Goal: Check status: Check status

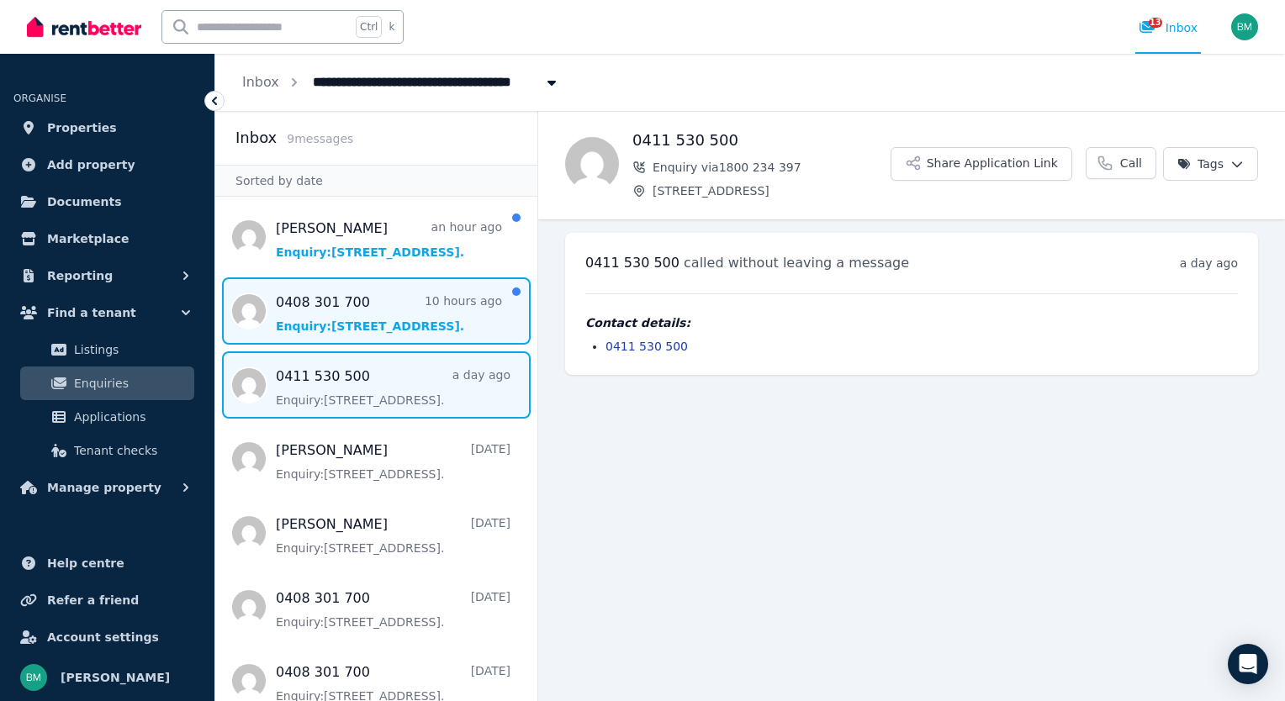
click at [328, 330] on span "Message list" at bounding box center [376, 310] width 322 height 67
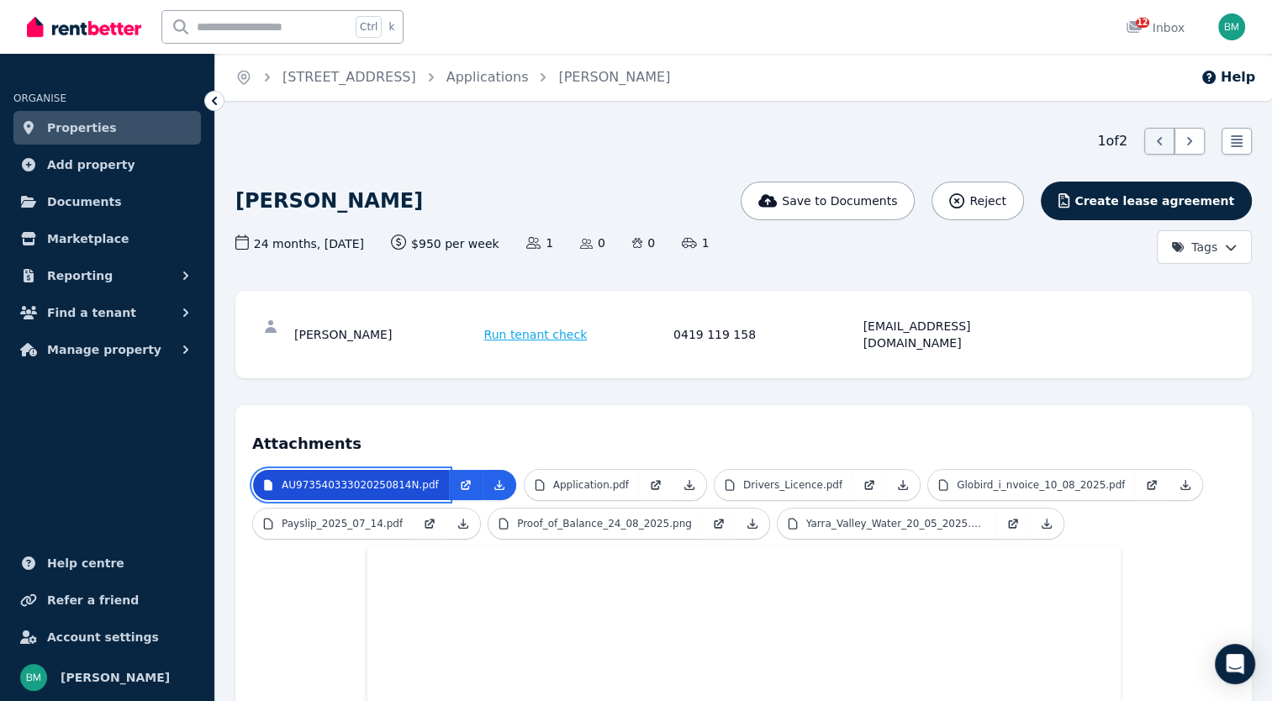
click at [367, 478] on p "AU973540333020250814N.pdf" at bounding box center [360, 484] width 157 height 13
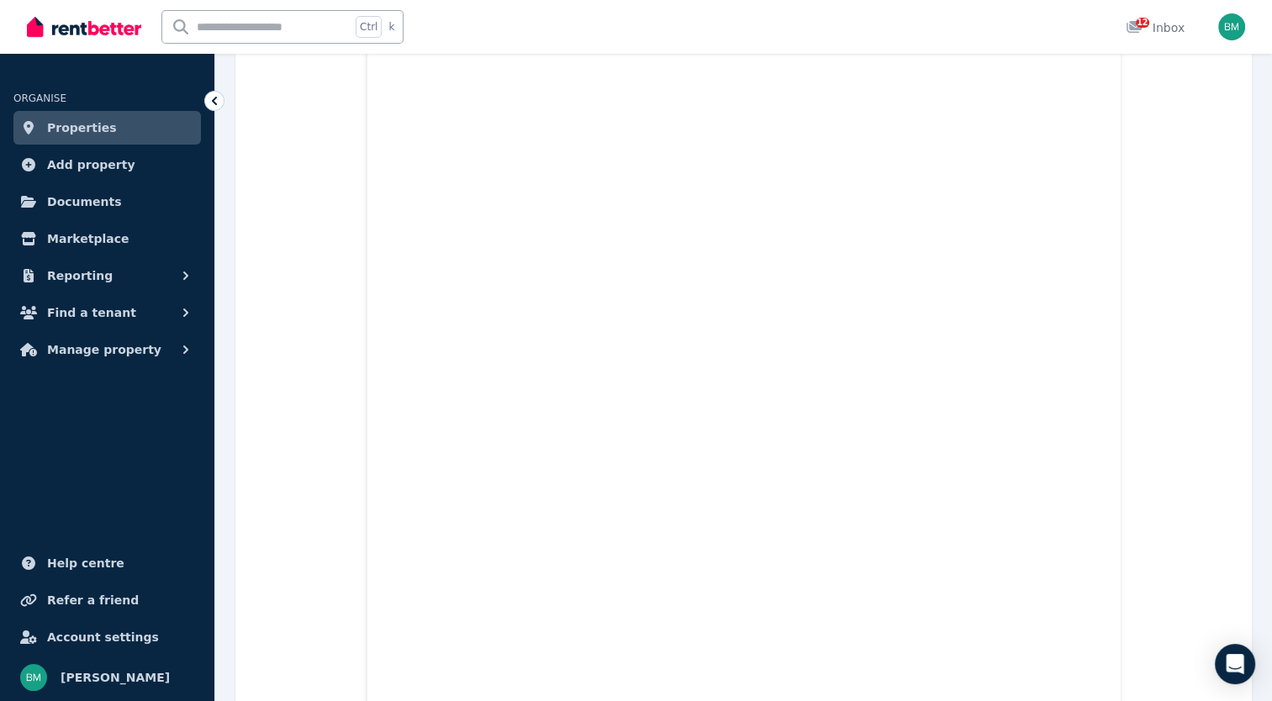
scroll to position [528, 0]
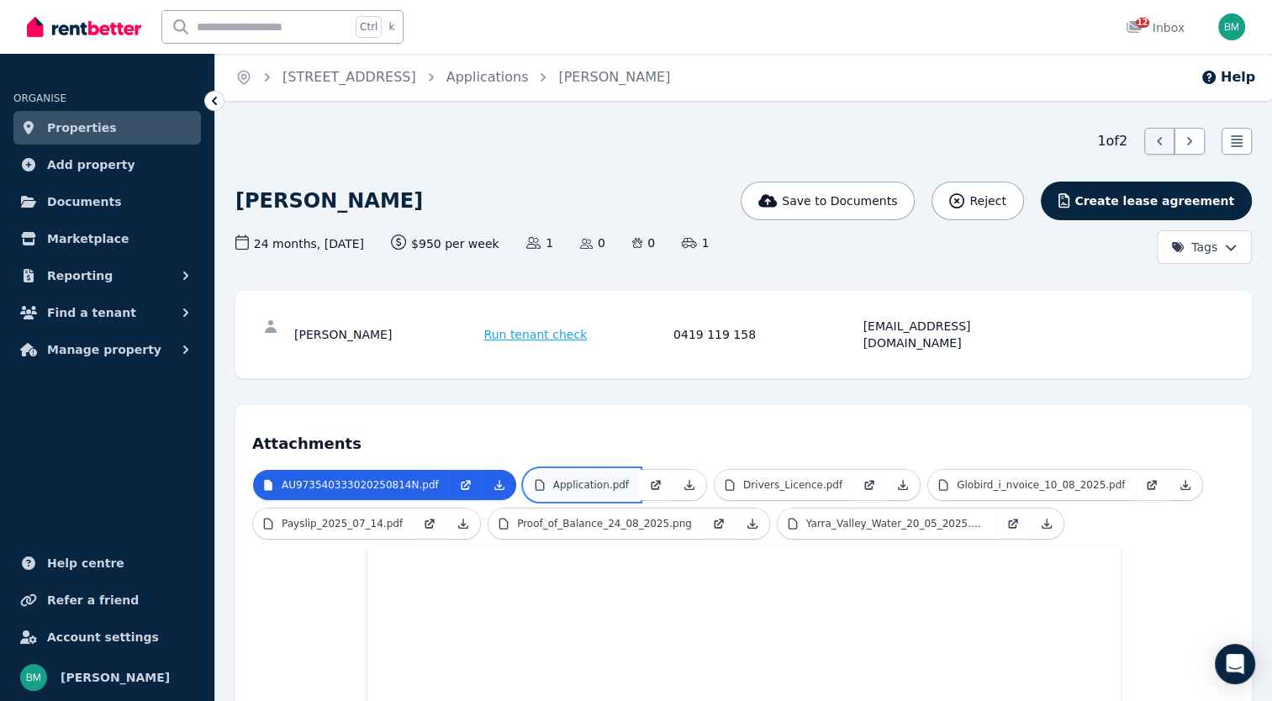
click at [573, 478] on p "Application.pdf" at bounding box center [591, 484] width 76 height 13
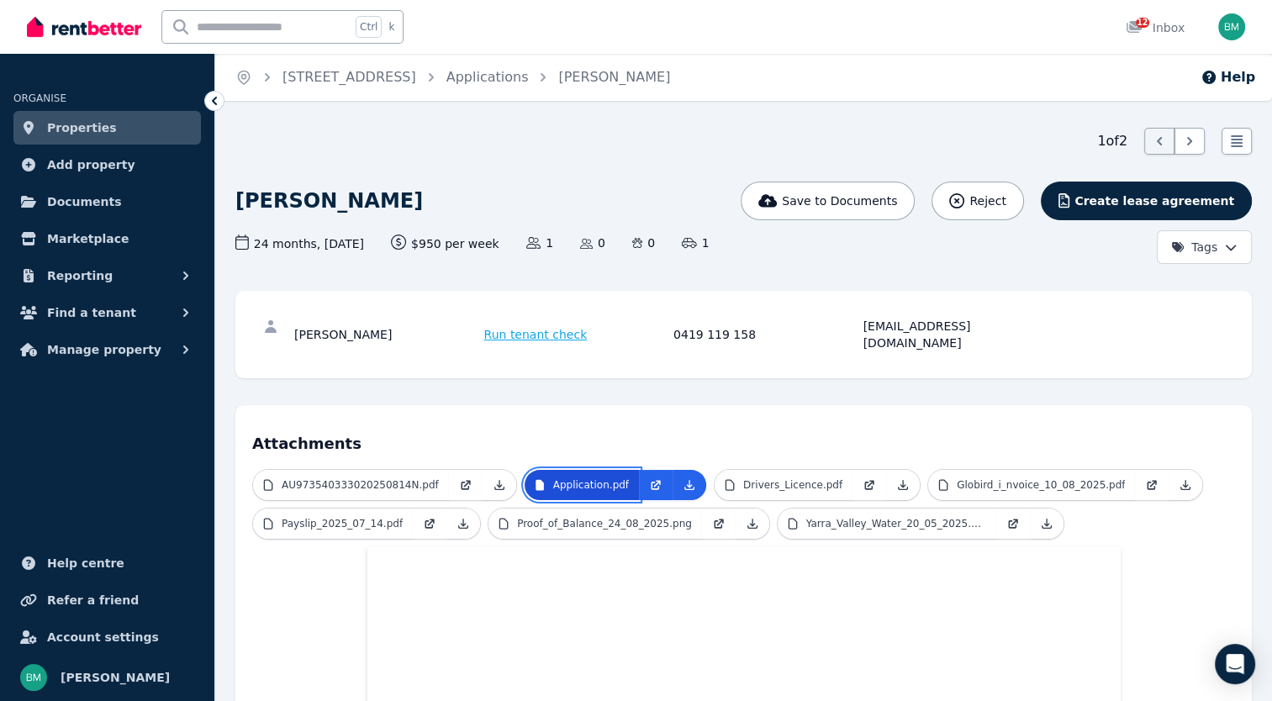
click at [573, 478] on p "Application.pdf" at bounding box center [591, 484] width 76 height 13
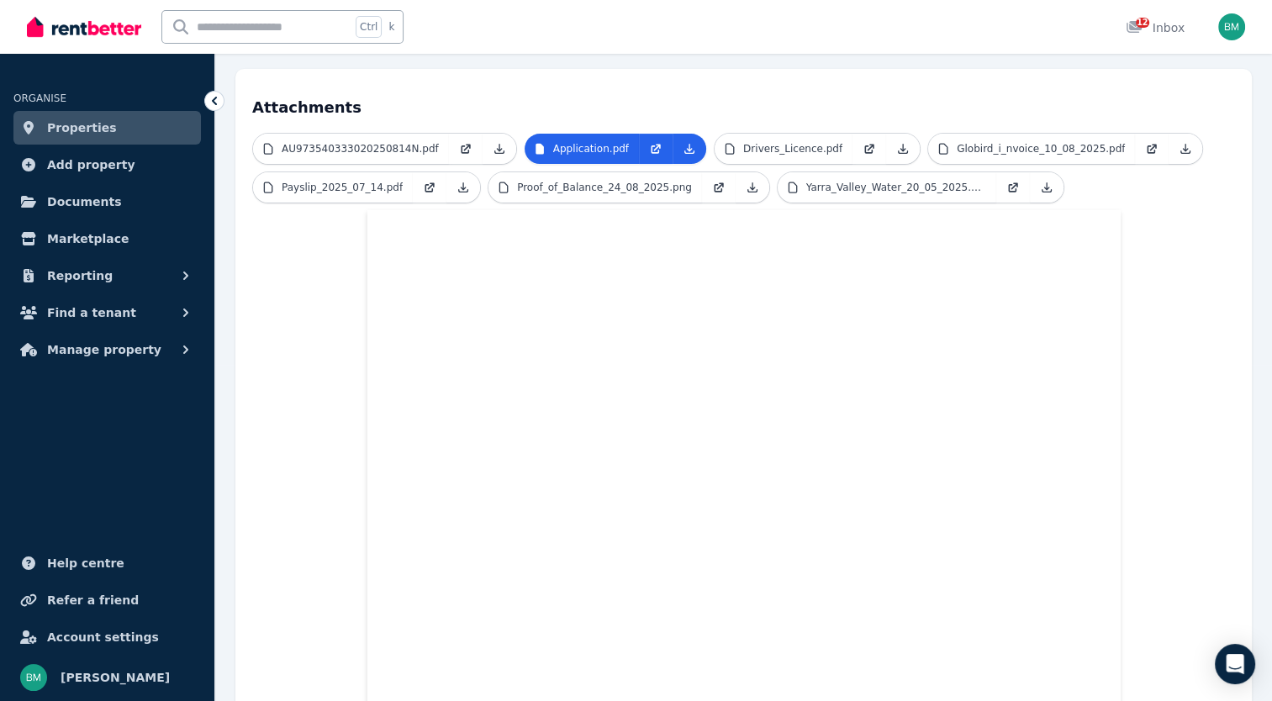
scroll to position [528, 0]
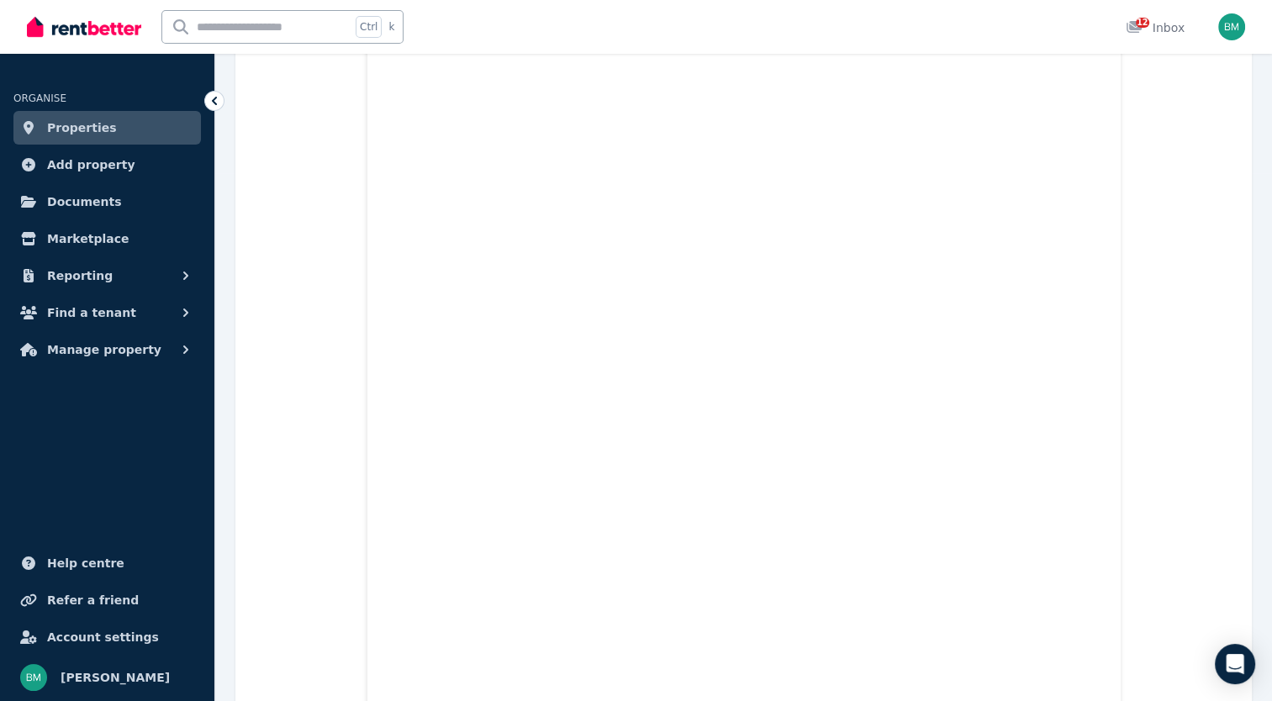
click at [85, 131] on span "Properties" at bounding box center [82, 128] width 70 height 20
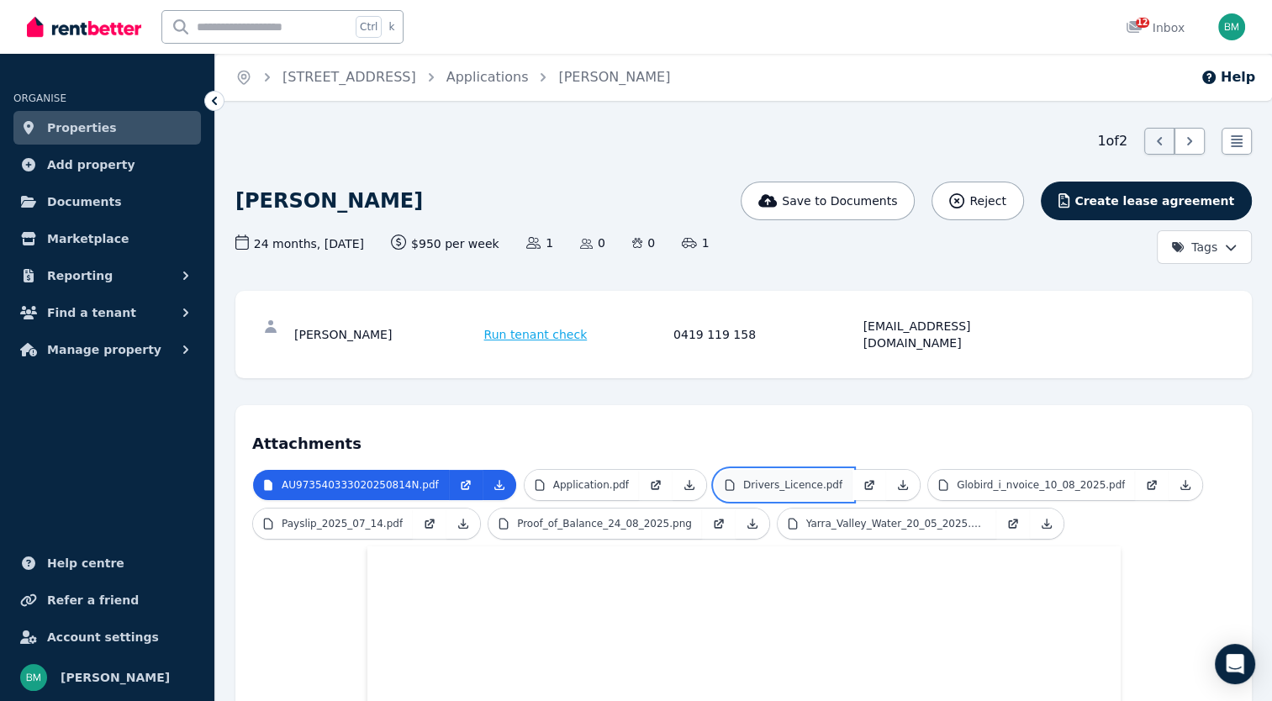
click at [786, 478] on p "Drivers_Licence.pdf" at bounding box center [792, 484] width 99 height 13
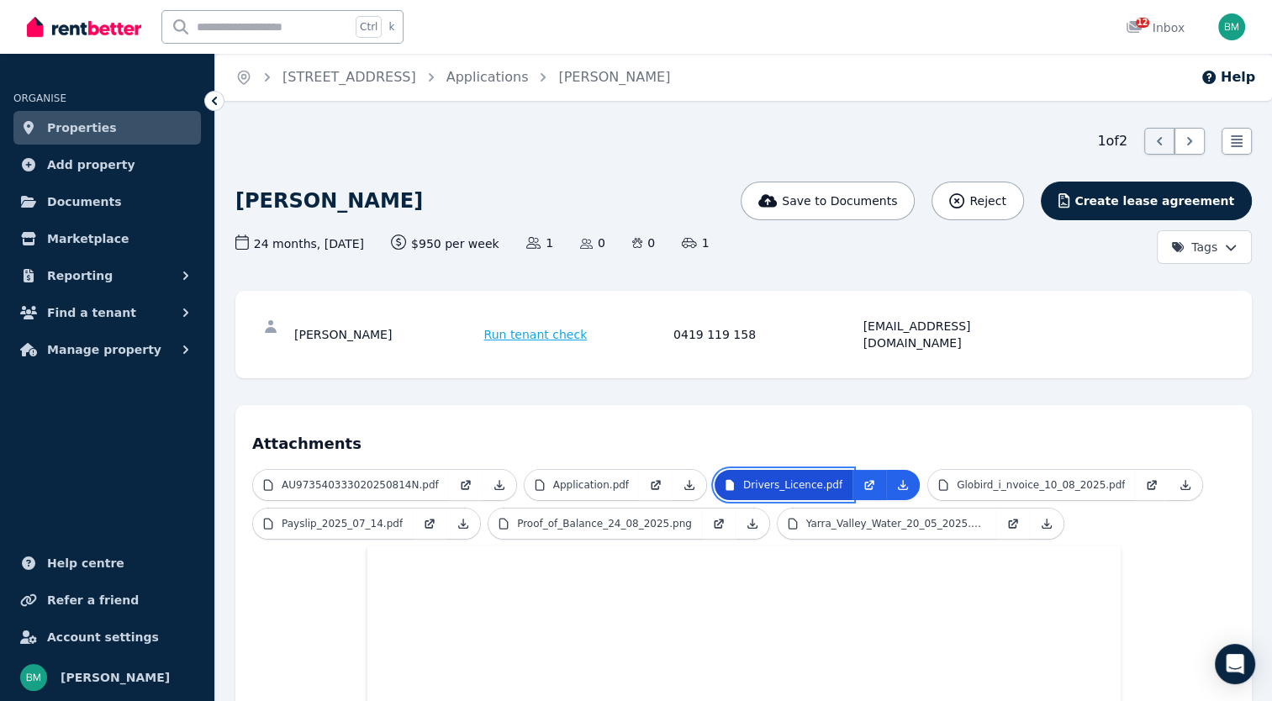
click at [786, 478] on p "Drivers_Licence.pdf" at bounding box center [792, 484] width 99 height 13
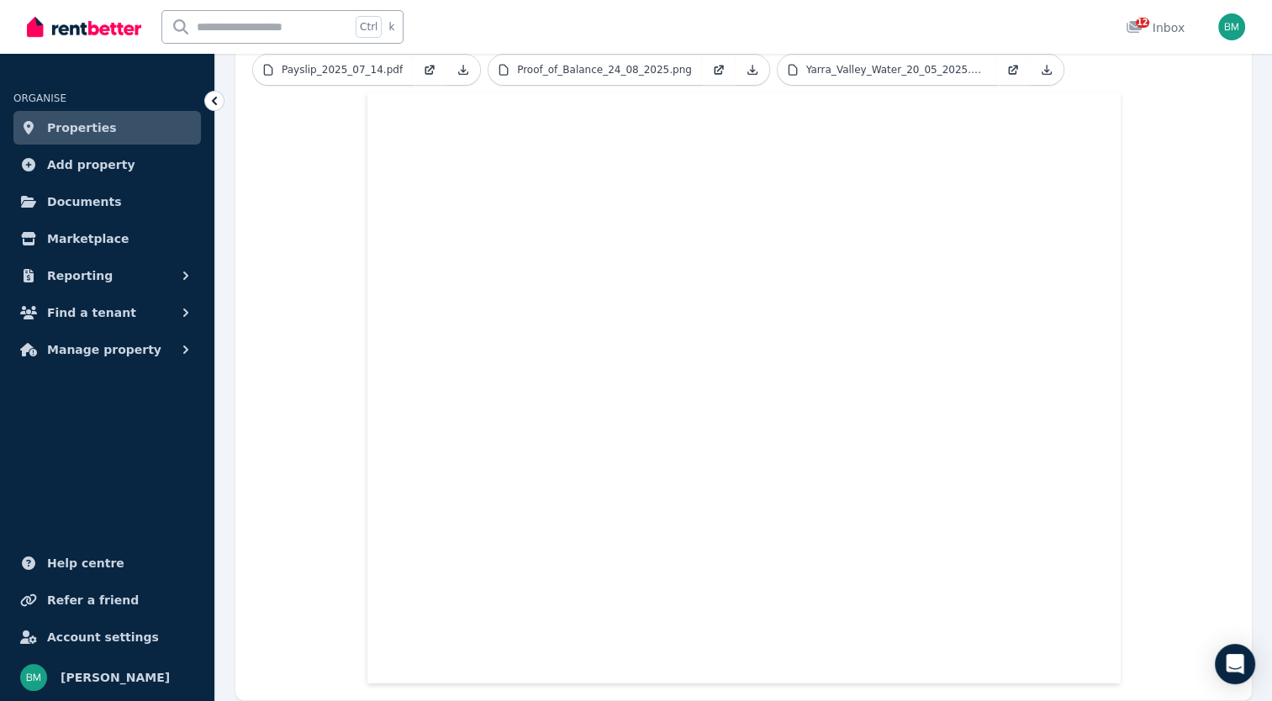
scroll to position [492, 0]
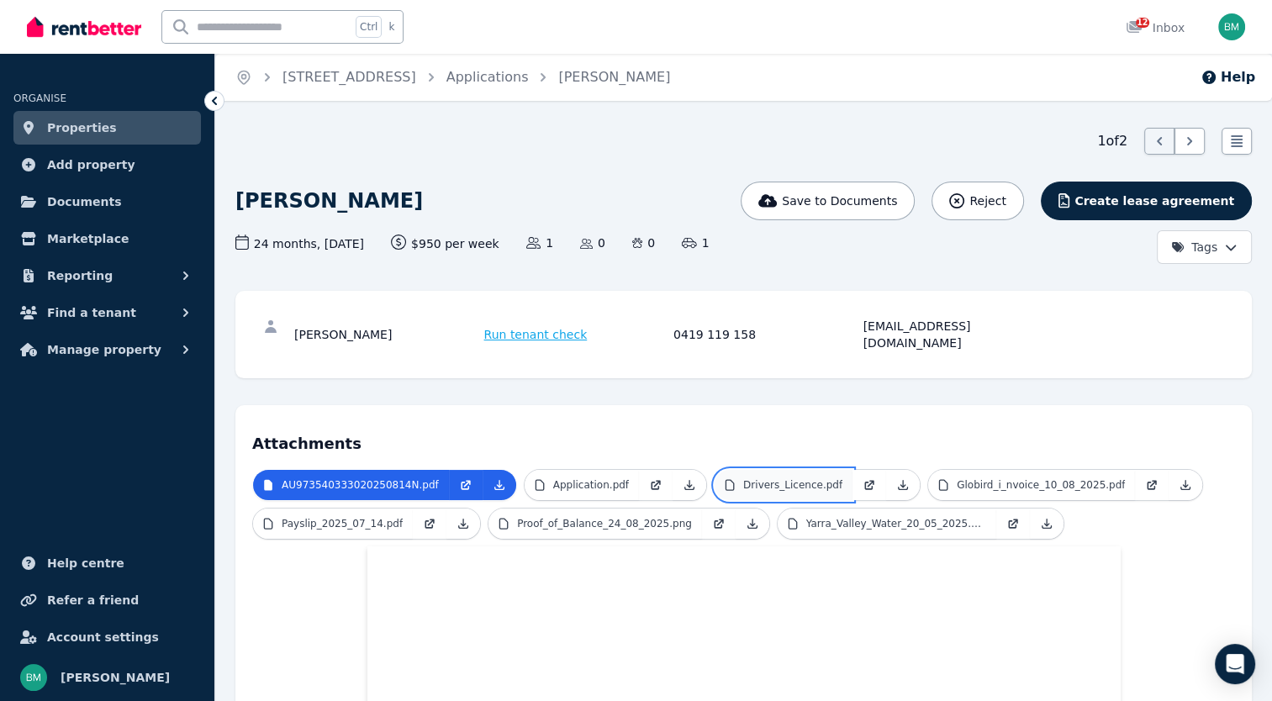
click at [777, 478] on p "Drivers_Licence.pdf" at bounding box center [792, 484] width 99 height 13
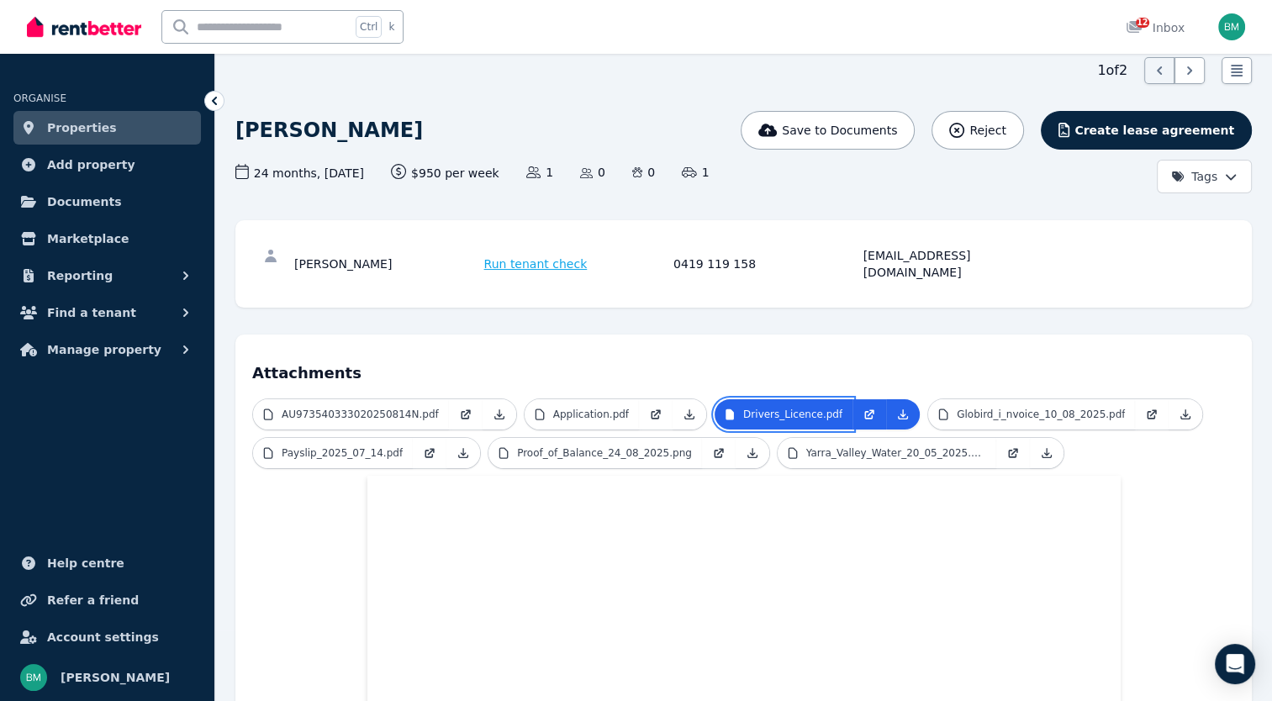
scroll to position [61, 0]
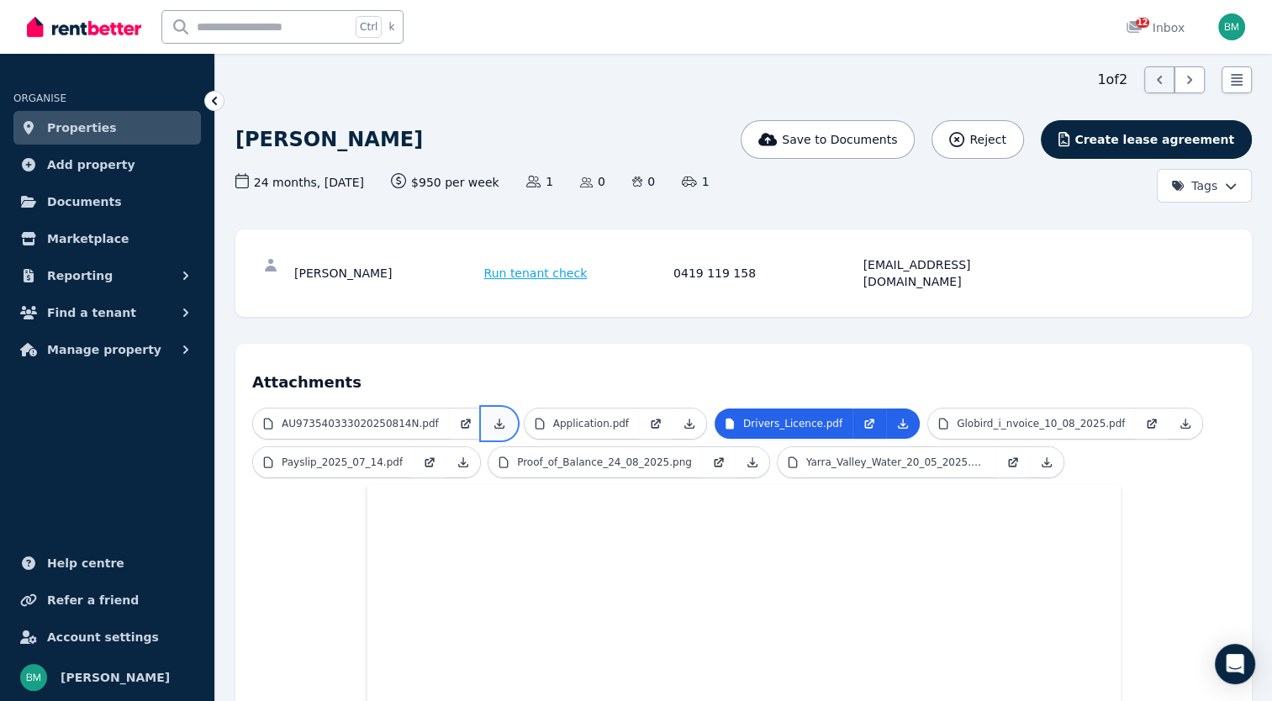
click at [493, 417] on icon at bounding box center [499, 423] width 13 height 13
click at [685, 420] on icon at bounding box center [689, 424] width 9 height 9
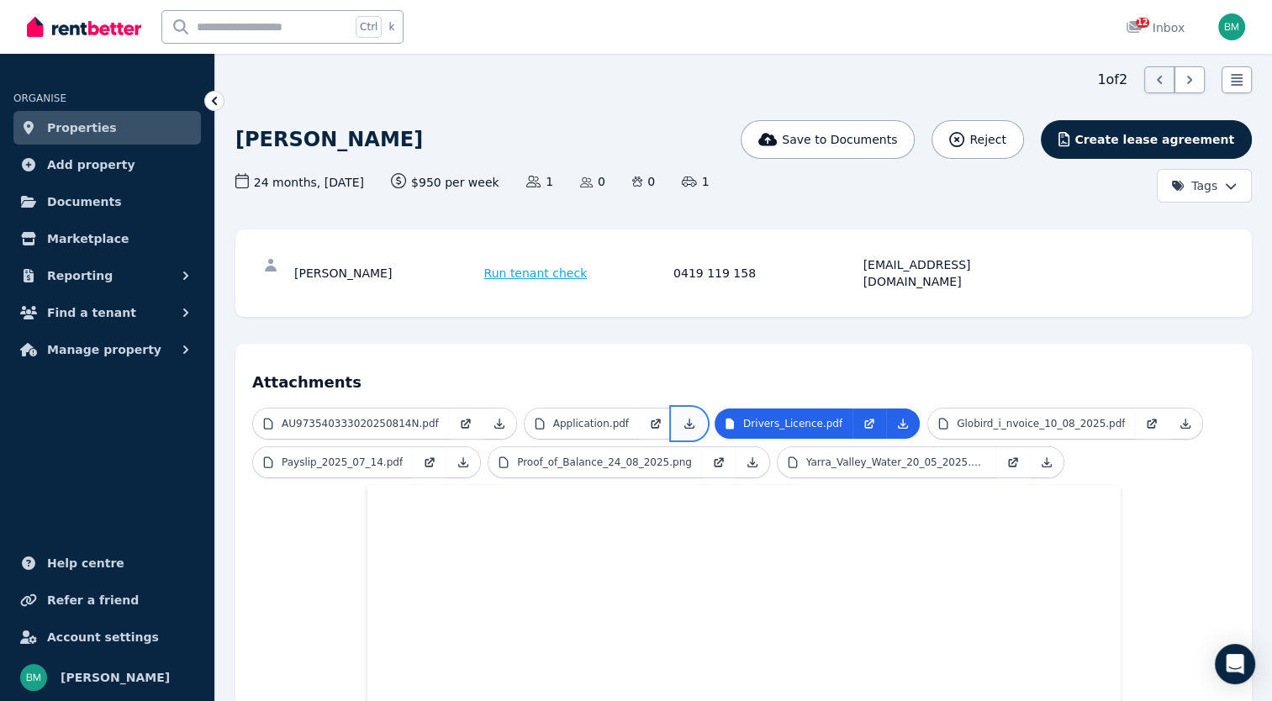
click at [685, 420] on icon at bounding box center [689, 424] width 9 height 9
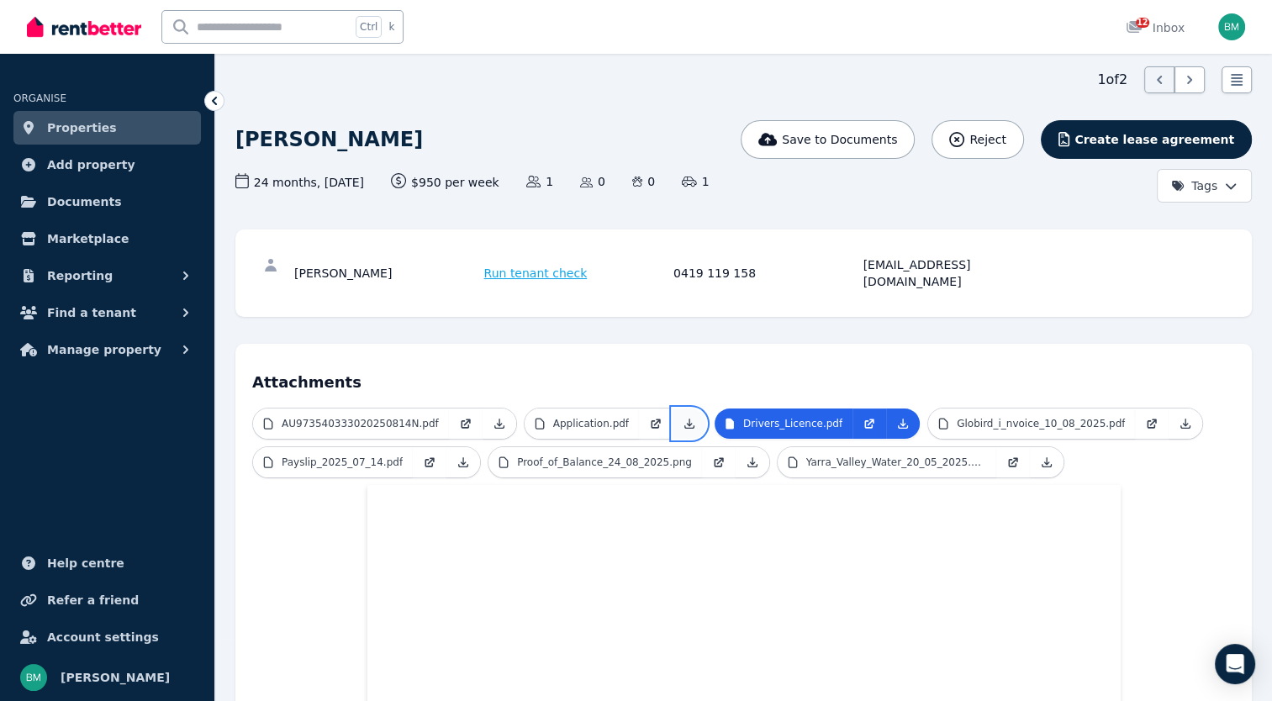
click at [683, 417] on icon at bounding box center [689, 423] width 13 height 13
click at [649, 417] on icon at bounding box center [655, 423] width 13 height 13
click at [1017, 417] on p "Globird_i_nvoice_10_08_2025.pdf" at bounding box center [1041, 423] width 168 height 13
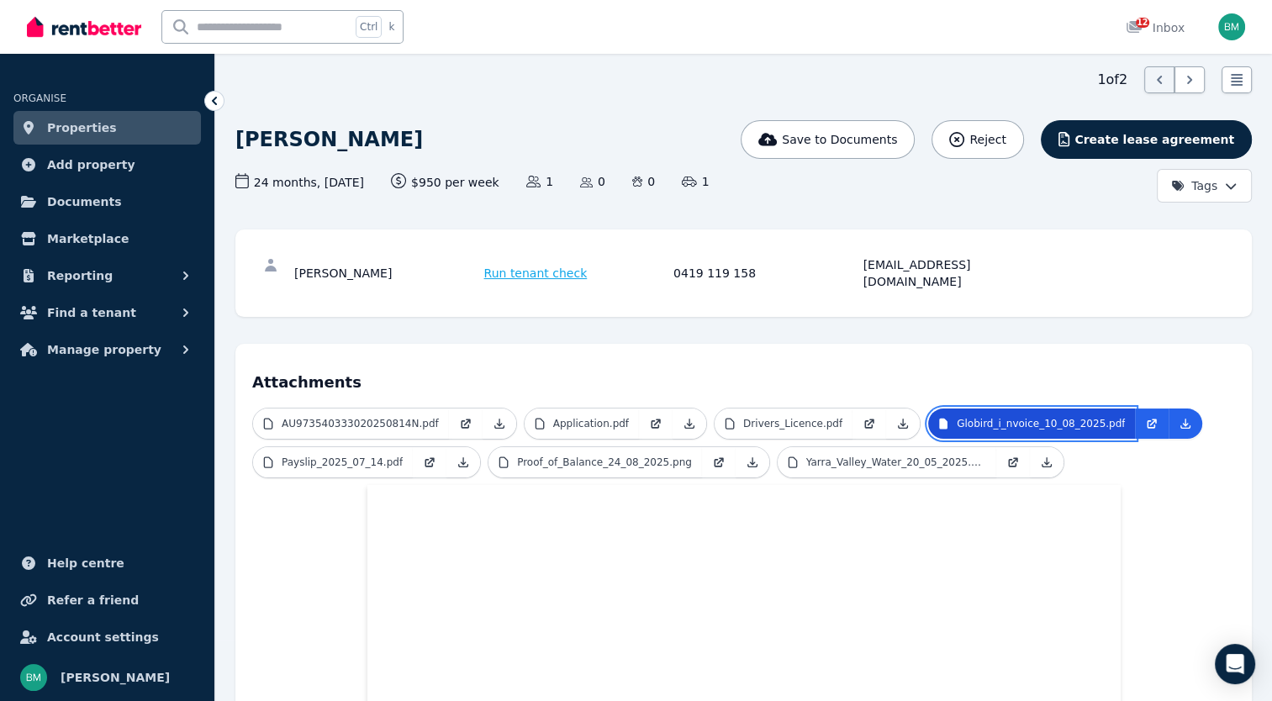
click at [1017, 417] on p "Globird_i_nvoice_10_08_2025.pdf" at bounding box center [1041, 423] width 168 height 13
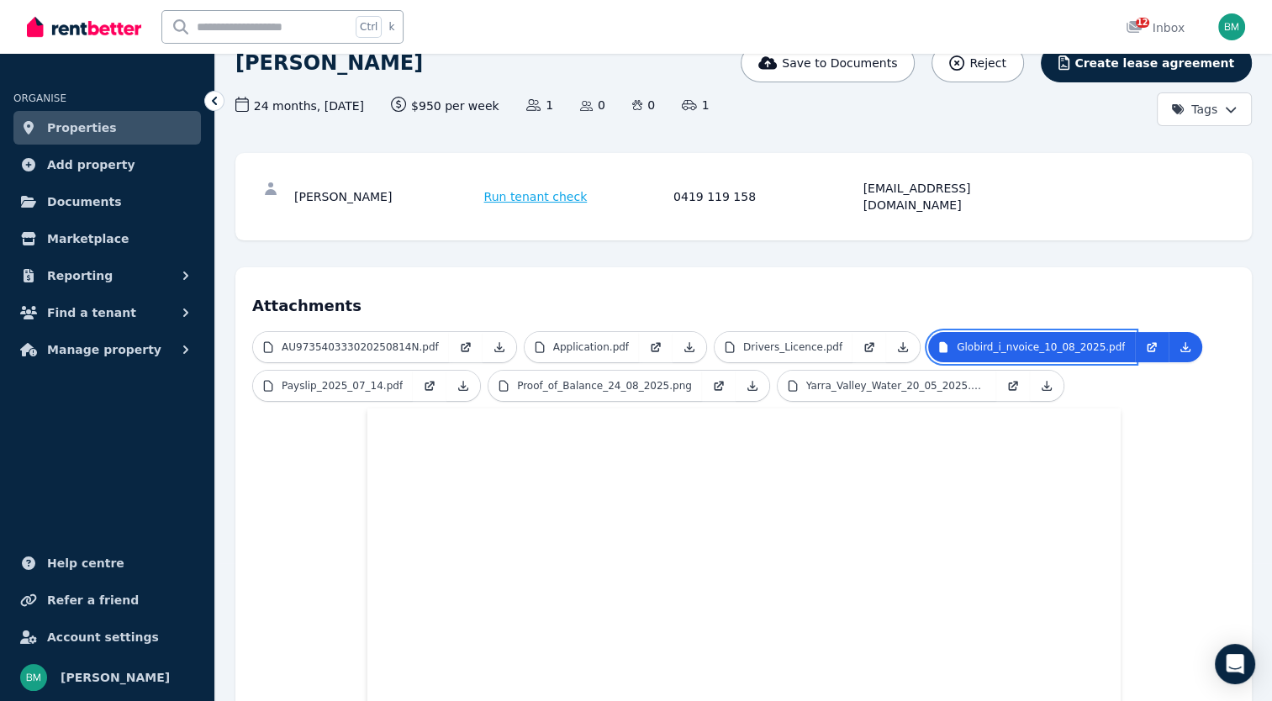
scroll to position [0, 0]
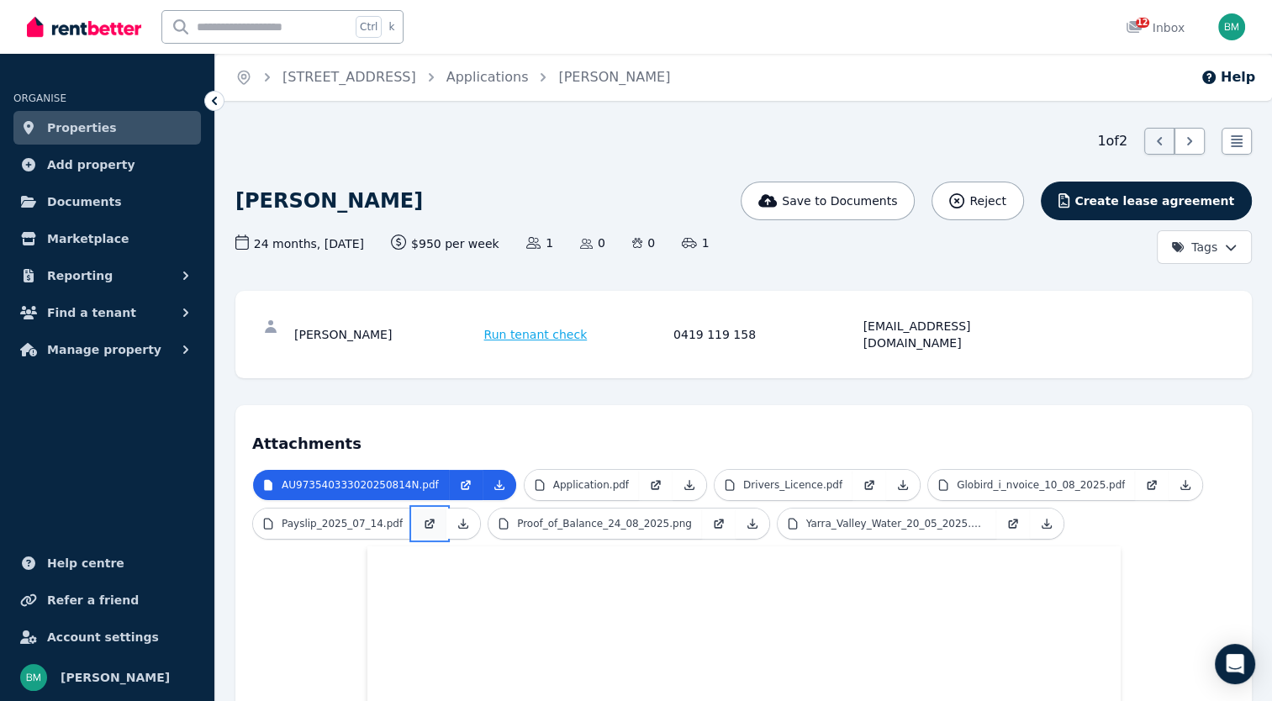
click at [423, 517] on icon at bounding box center [429, 523] width 13 height 13
click at [712, 517] on icon at bounding box center [718, 523] width 13 height 13
